Goal: Task Accomplishment & Management: Complete application form

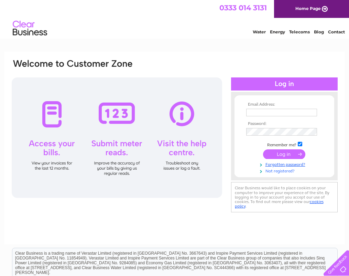
click at [275, 171] on link "Not registered?" at bounding box center [285, 170] width 78 height 7
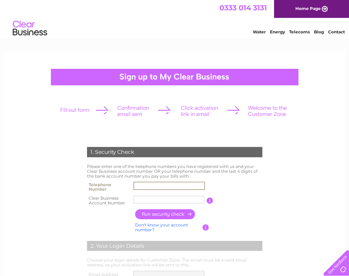
click at [154, 184] on input "text" at bounding box center [170, 186] width 72 height 8
type input "01923772793"
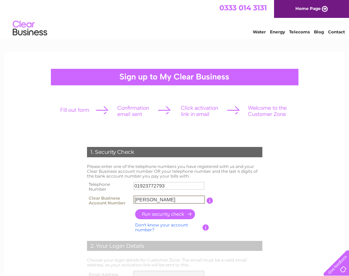
click at [166, 200] on input "[PERSON_NAME]" at bounding box center [170, 200] width 72 height 8
type input "P"
type input "326503"
click at [164, 214] on input "button" at bounding box center [165, 214] width 61 height 10
